Goal: Find specific page/section: Find specific page/section

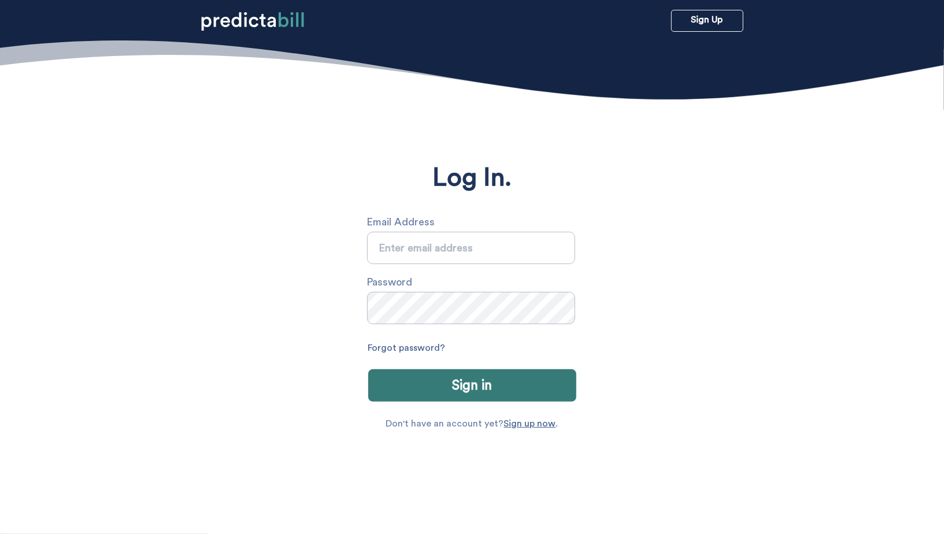
click at [489, 235] on input "text" at bounding box center [471, 248] width 208 height 32
type input "[PERSON_NAME][EMAIL_ADDRESS][PERSON_NAME][DOMAIN_NAME]"
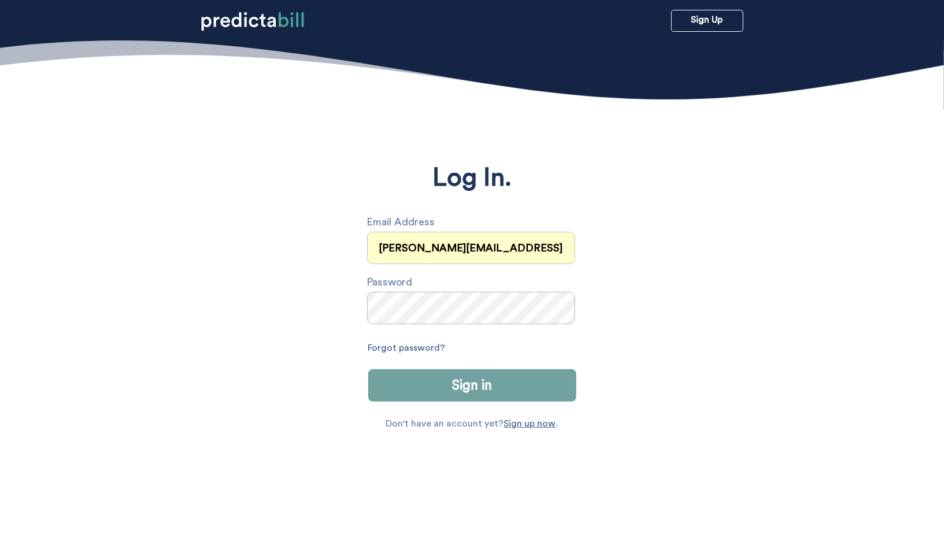
click at [505, 389] on button "Sign in" at bounding box center [472, 385] width 208 height 32
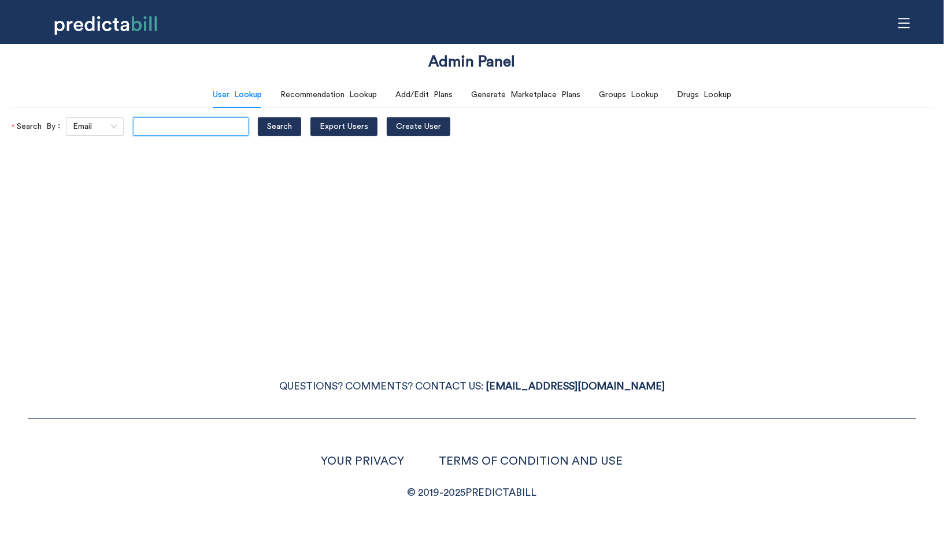
click at [185, 134] on input "text" at bounding box center [191, 126] width 116 height 18
type input "bryan.f.murphy@gmail.com"
click at [258, 117] on button "Search" at bounding box center [279, 126] width 43 height 18
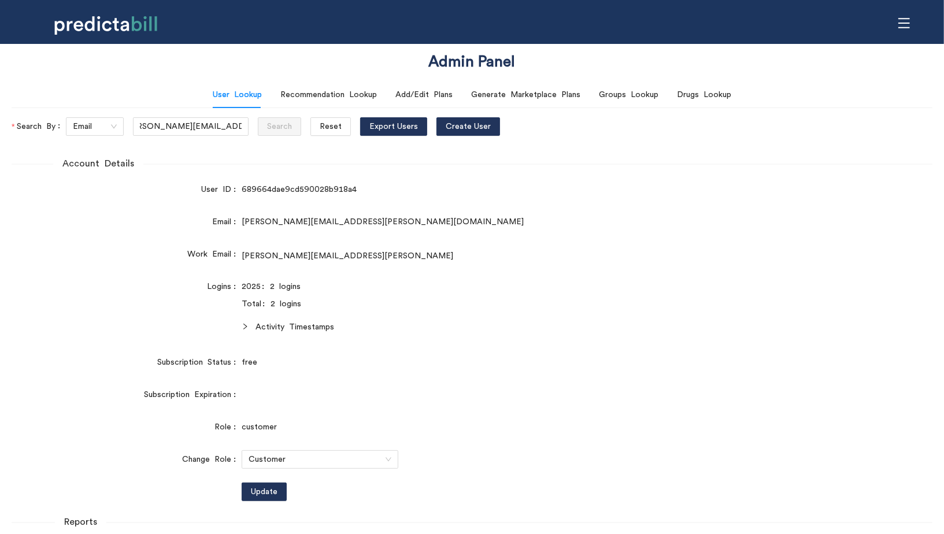
scroll to position [0, 0]
click at [245, 331] on div at bounding box center [249, 327] width 14 height 13
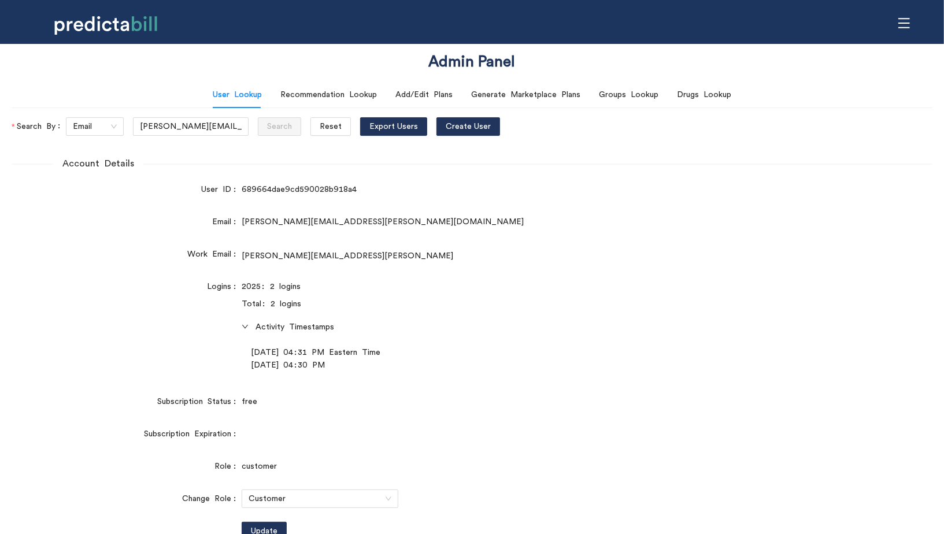
click at [124, 343] on div "Logins" at bounding box center [127, 327] width 230 height 101
